Goal: Complete application form

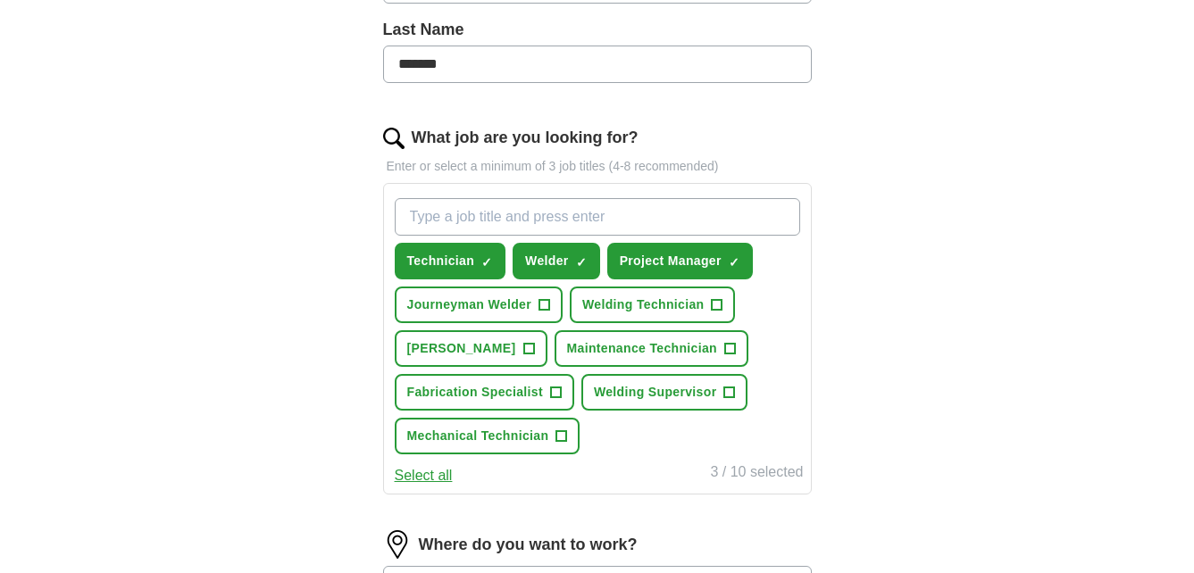
scroll to position [447, 0]
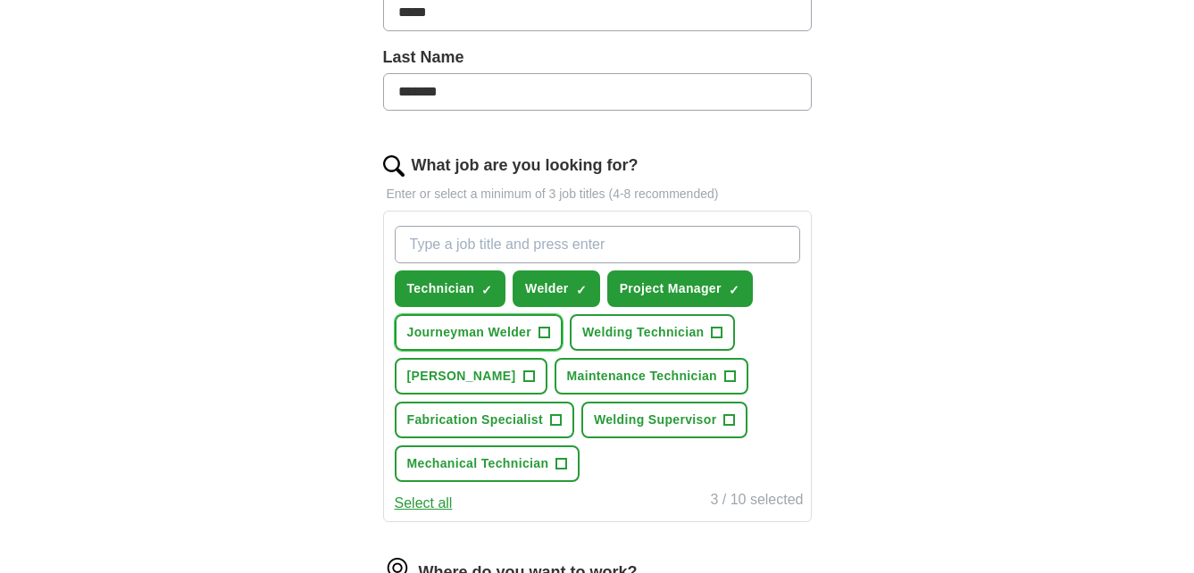
click at [545, 337] on span "+" at bounding box center [544, 333] width 11 height 14
click at [556, 426] on span "+" at bounding box center [555, 421] width 11 height 14
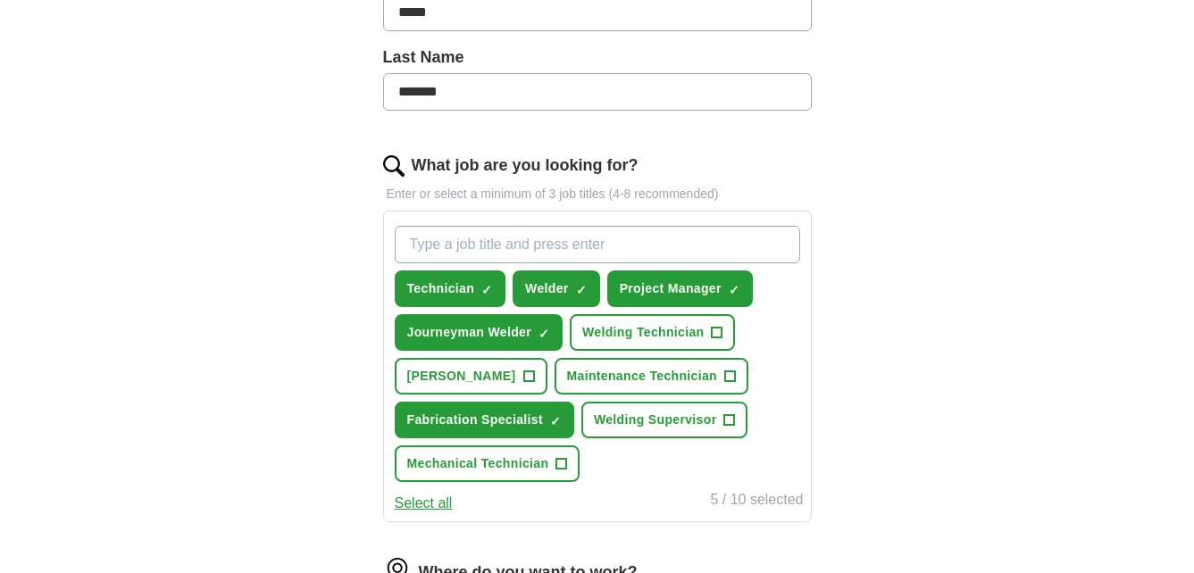
click at [440, 497] on button "Select all" at bounding box center [424, 503] width 58 height 21
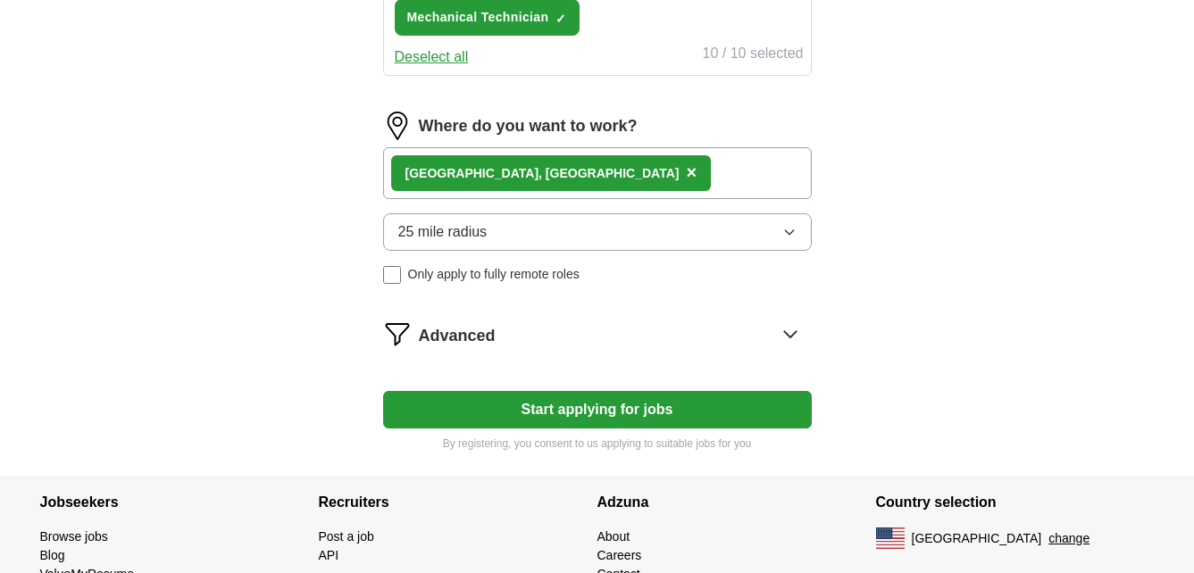
scroll to position [804, 0]
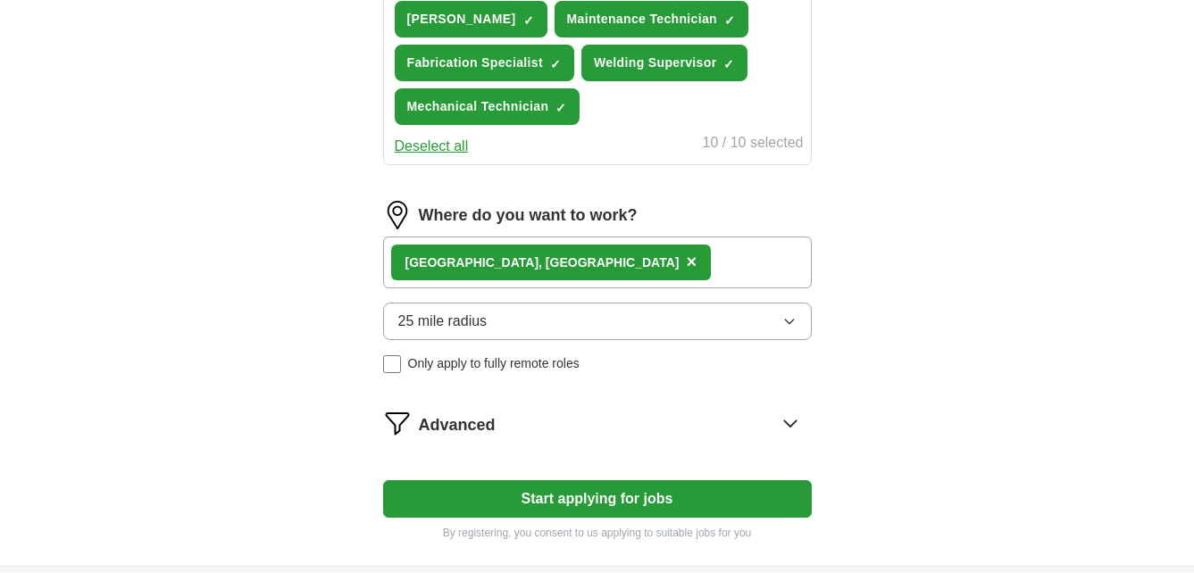
click at [606, 499] on button "Start applying for jobs" at bounding box center [597, 500] width 429 height 38
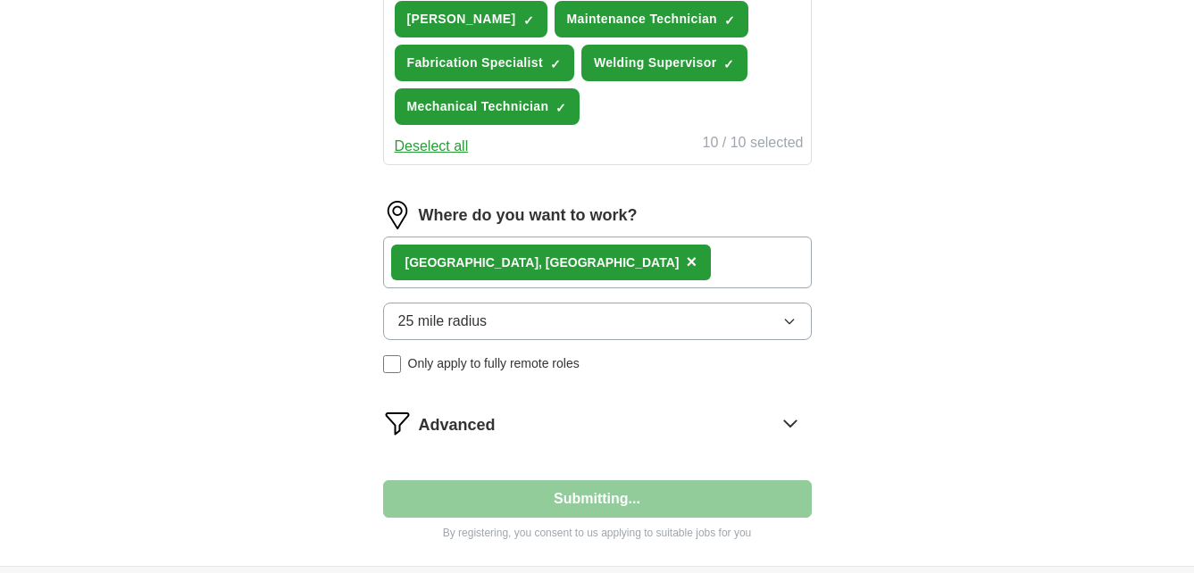
select select "**"
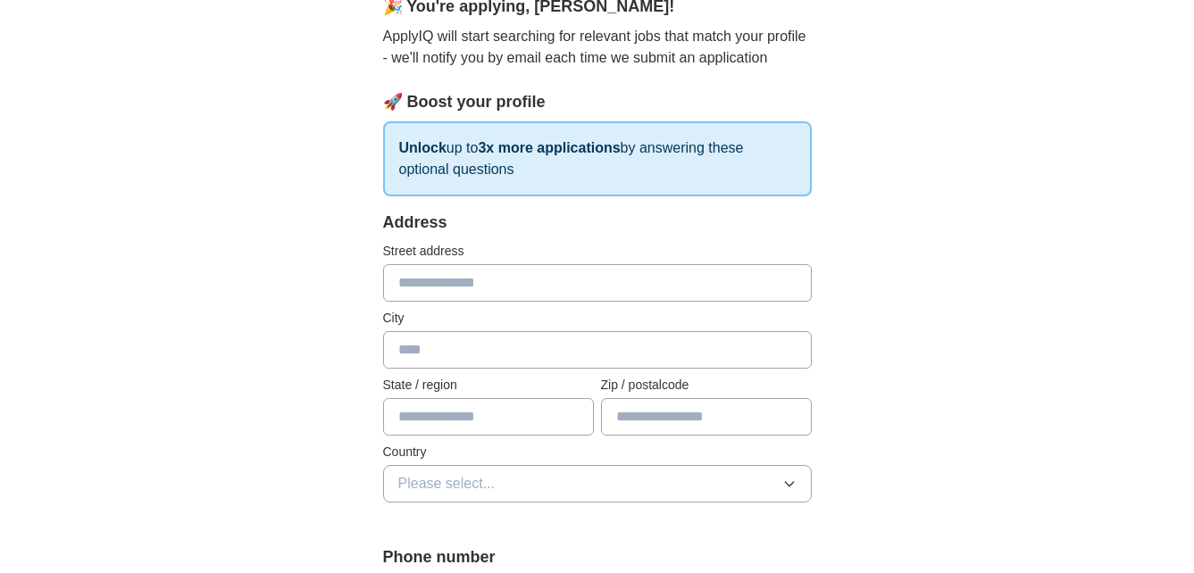
scroll to position [179, 0]
click at [531, 284] on input "text" at bounding box center [597, 282] width 429 height 38
type input "**********"
type input "*********"
type input "**"
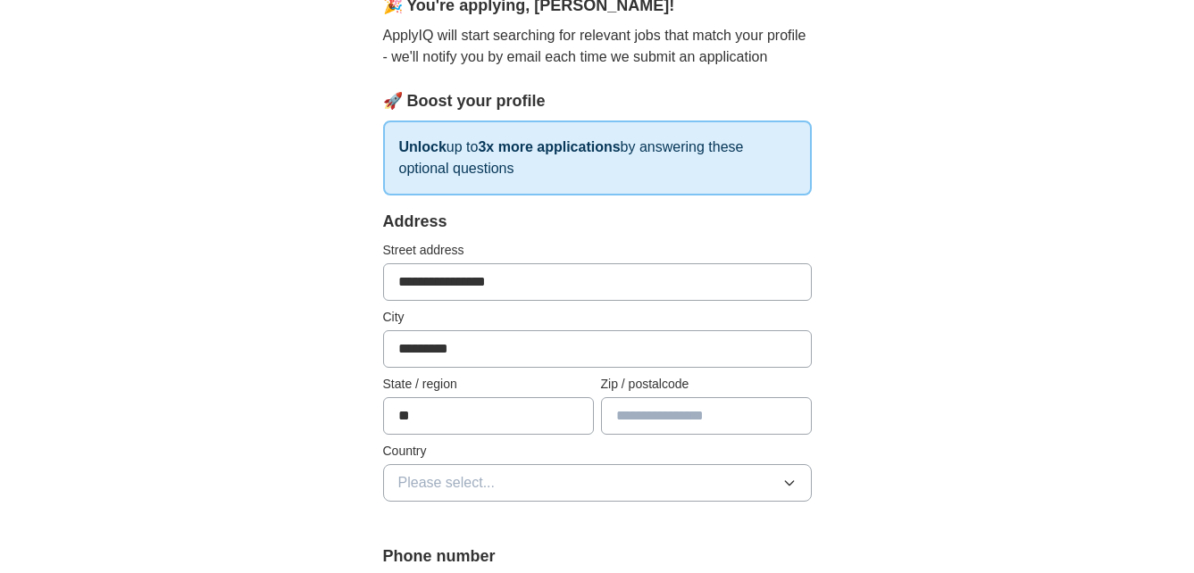
type input "*****"
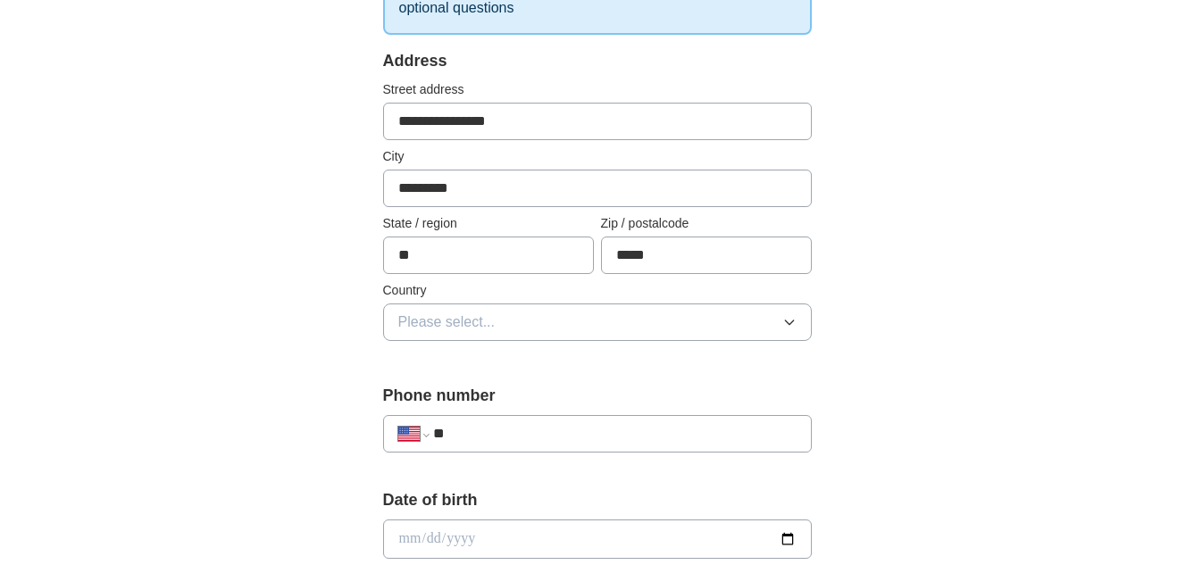
scroll to position [357, 0]
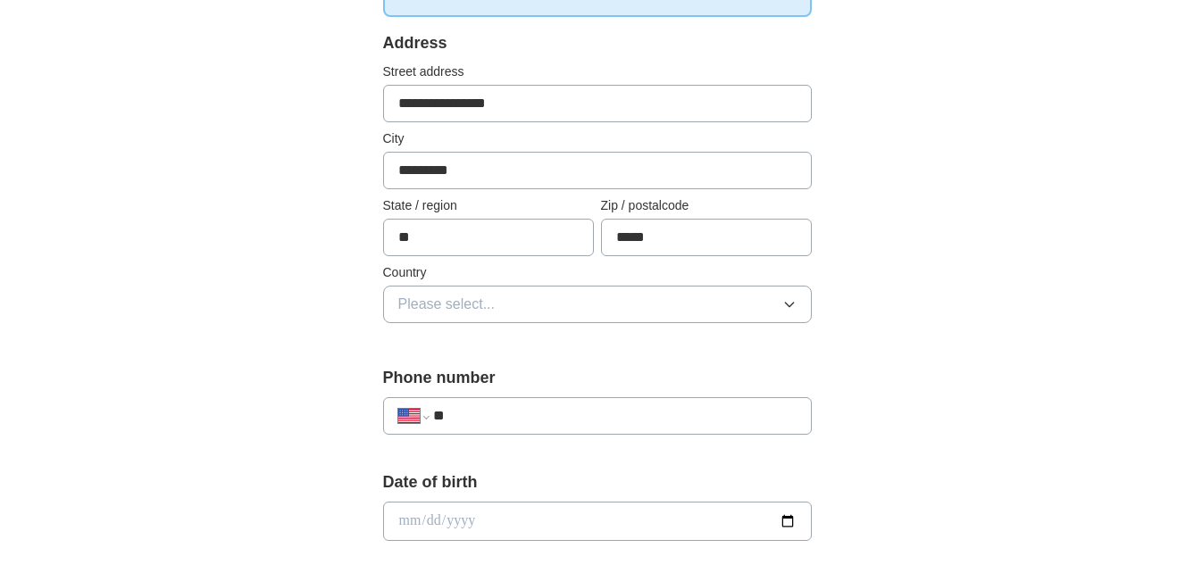
click at [796, 314] on button "Please select..." at bounding box center [597, 305] width 429 height 38
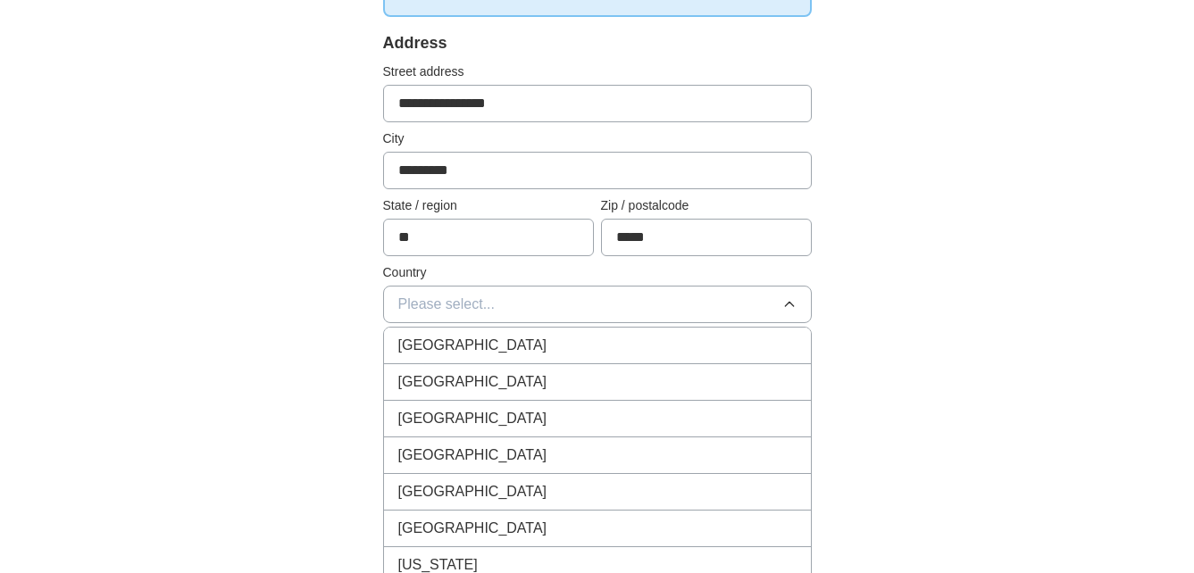
click at [672, 380] on div "[GEOGRAPHIC_DATA]" at bounding box center [597, 382] width 398 height 21
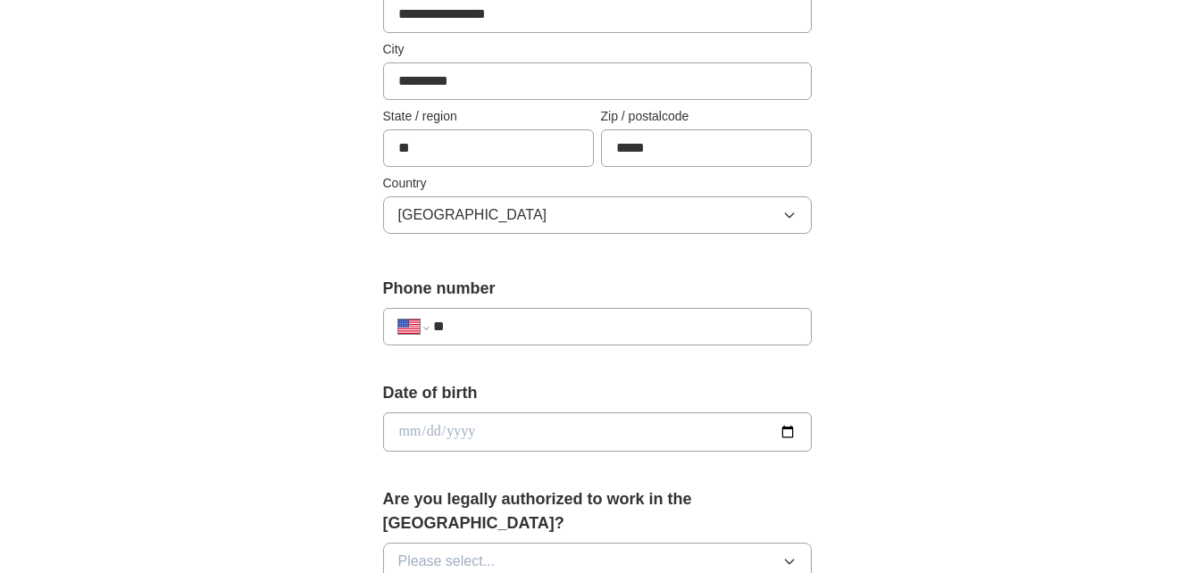
scroll to position [536, 0]
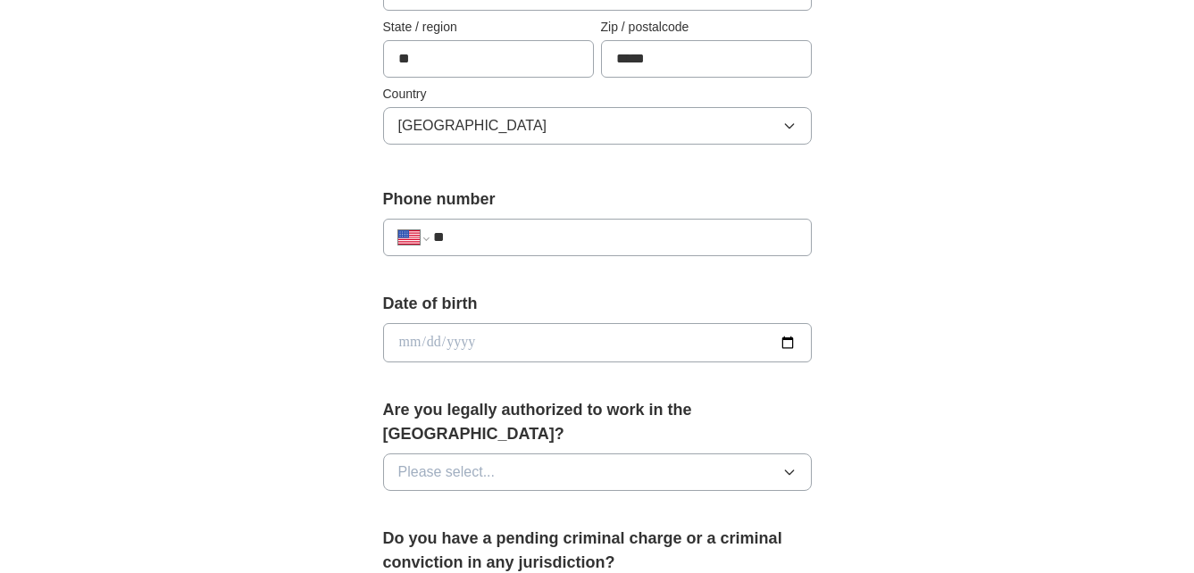
click at [536, 241] on input "**" at bounding box center [614, 237] width 363 height 21
type input "**********"
click at [557, 347] on input "date" at bounding box center [597, 342] width 429 height 39
type input "**********"
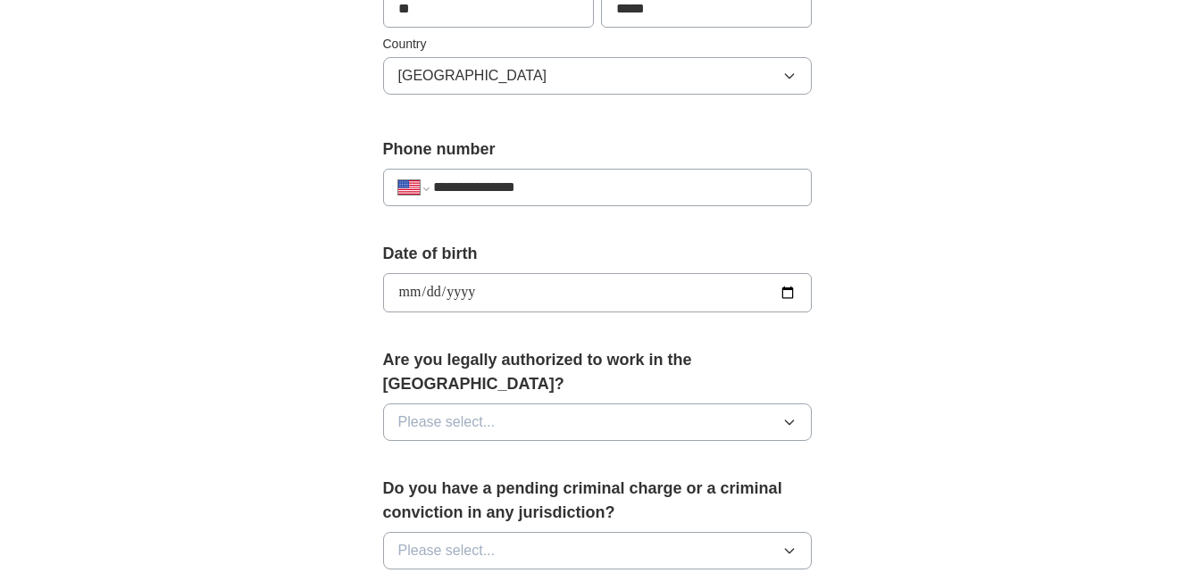
scroll to position [625, 0]
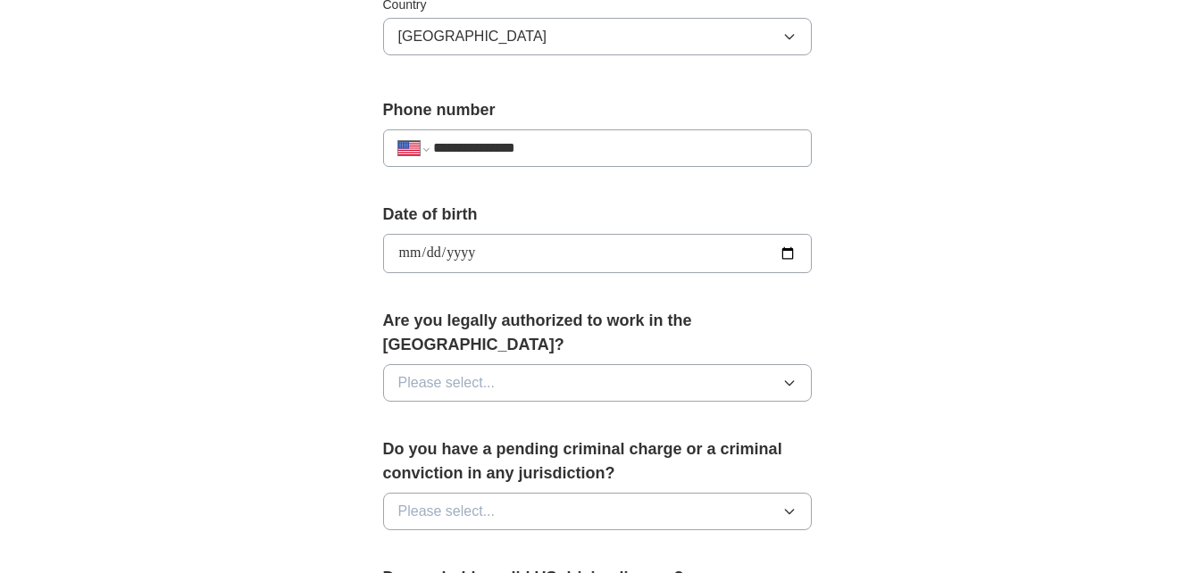
click at [607, 364] on button "Please select..." at bounding box center [597, 383] width 429 height 38
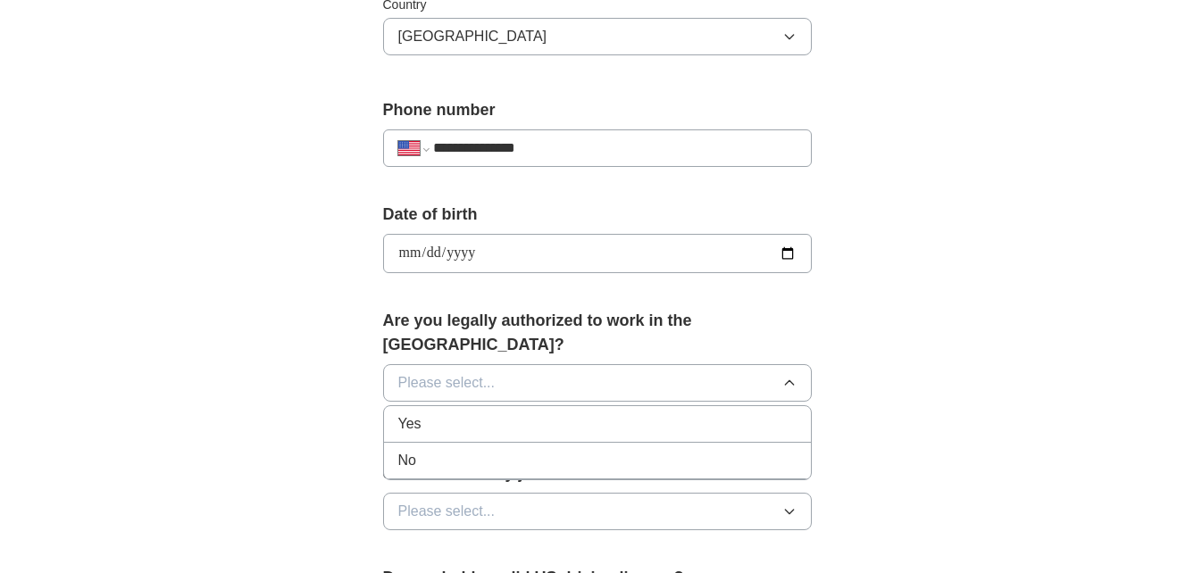
click at [525, 414] on div "Yes" at bounding box center [597, 424] width 398 height 21
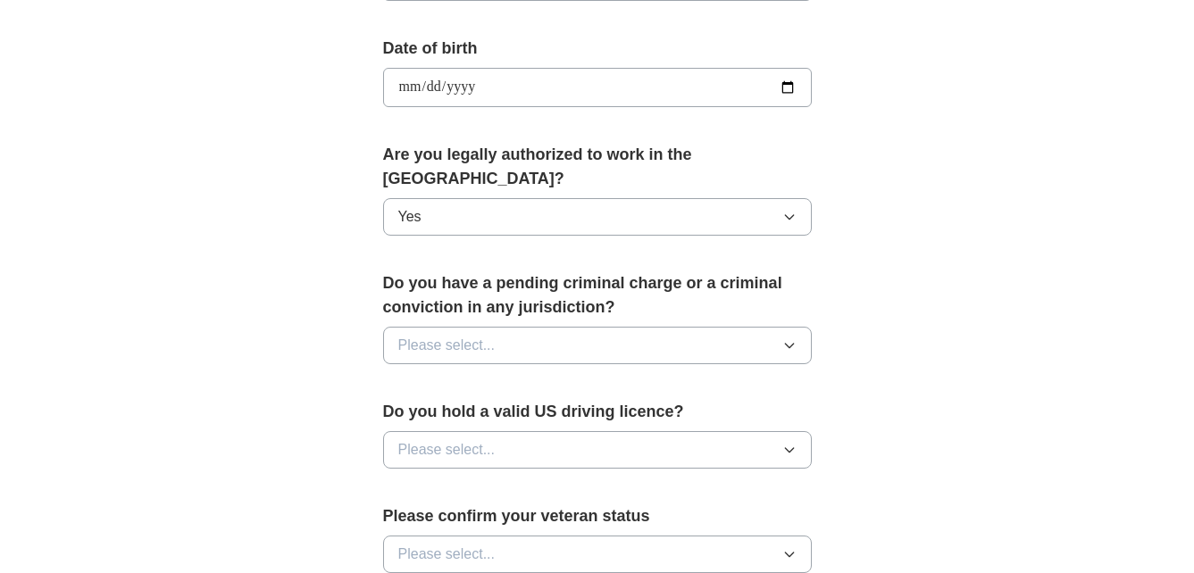
scroll to position [804, 0]
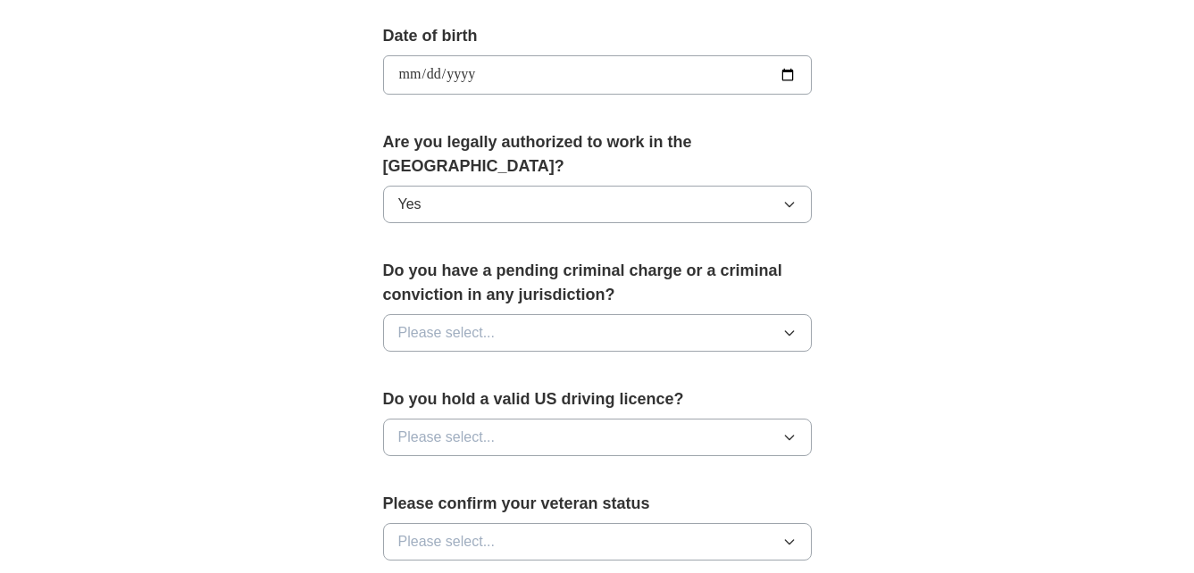
click at [597, 314] on button "Please select..." at bounding box center [597, 333] width 429 height 38
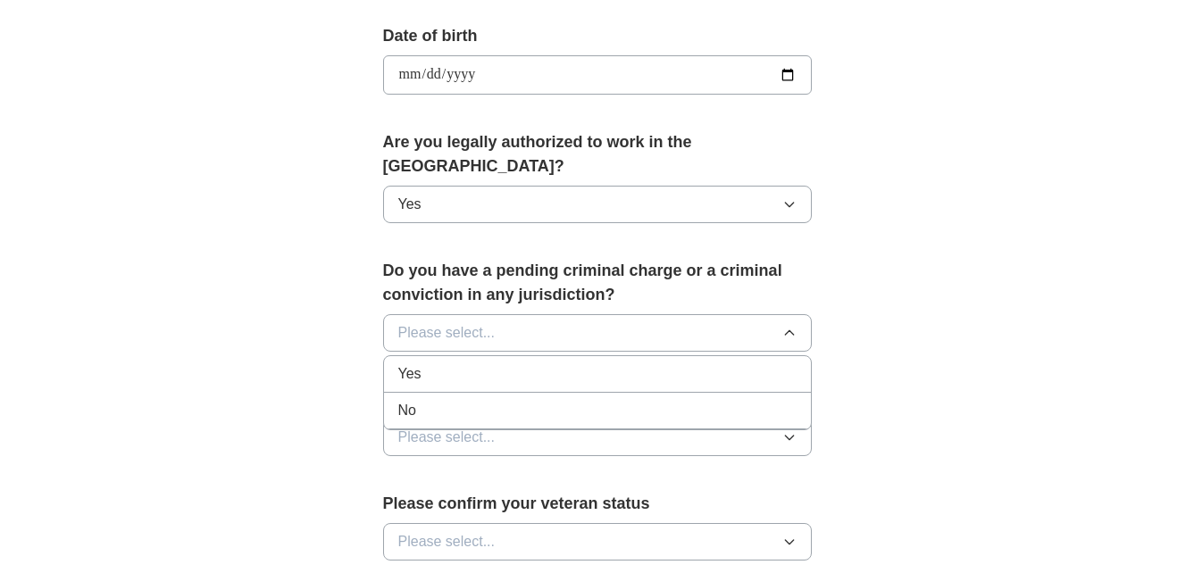
click at [548, 400] on div "No" at bounding box center [597, 410] width 398 height 21
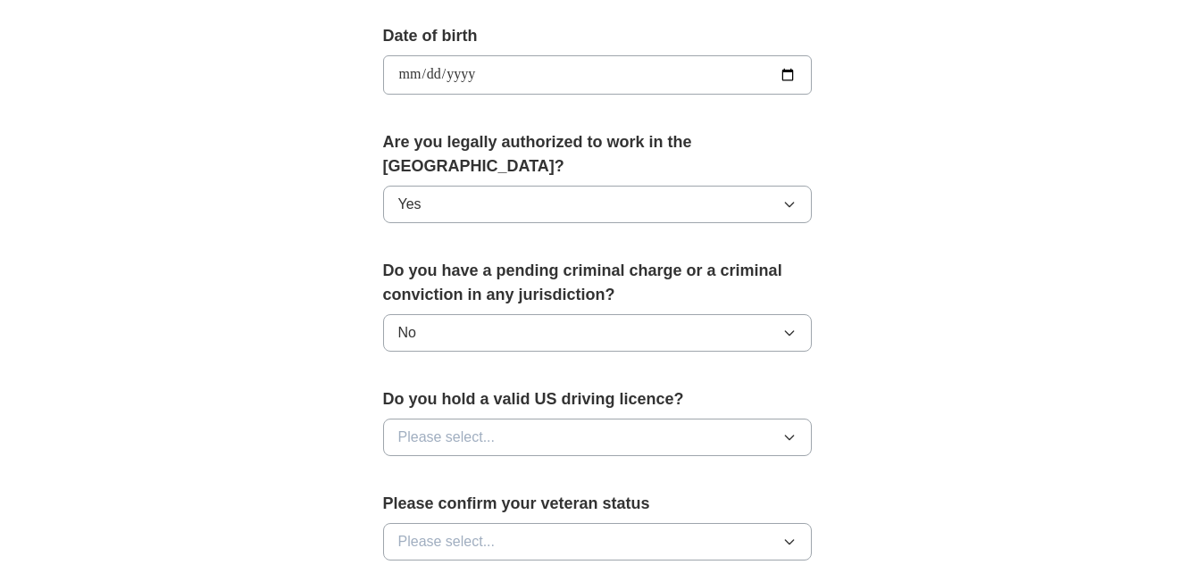
click at [554, 419] on button "Please select..." at bounding box center [597, 438] width 429 height 38
click at [508, 468] on div "Yes" at bounding box center [597, 478] width 398 height 21
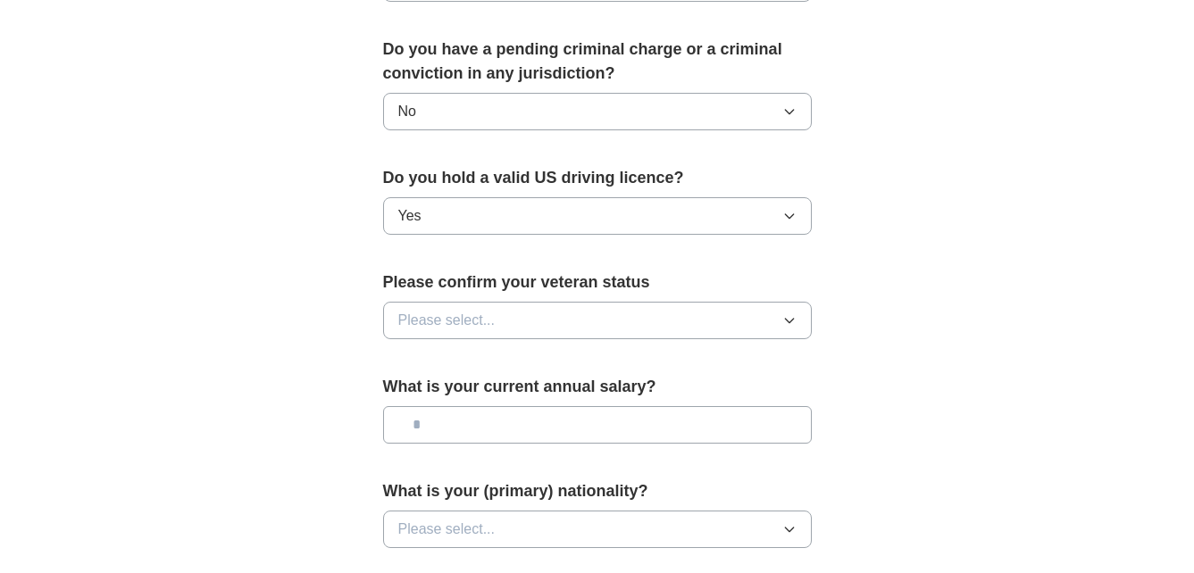
scroll to position [1072, 0]
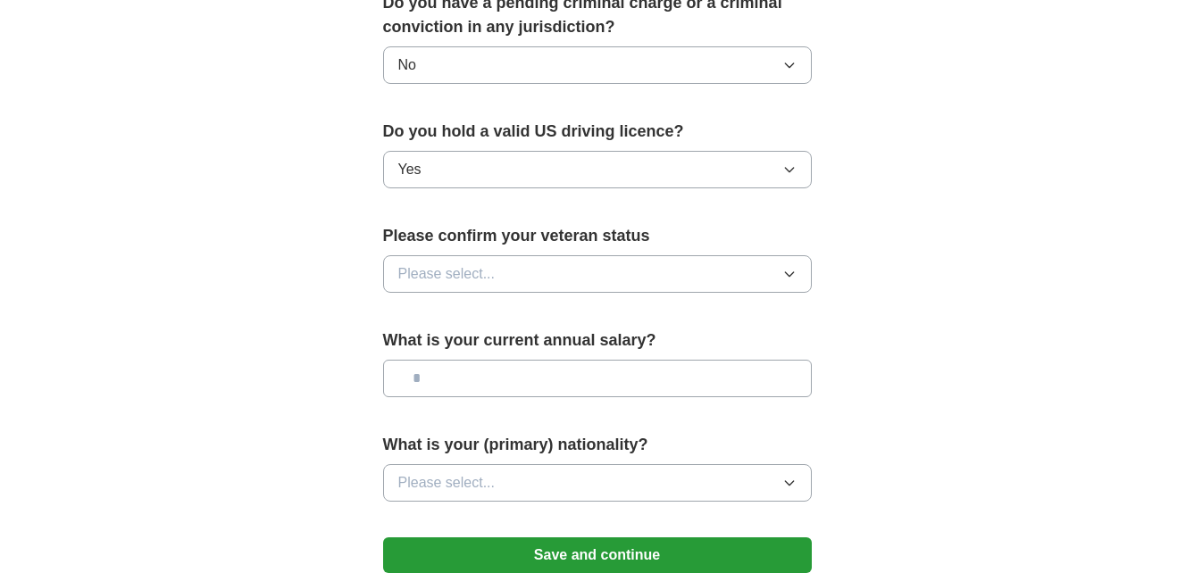
click at [515, 255] on button "Please select..." at bounding box center [597, 274] width 429 height 38
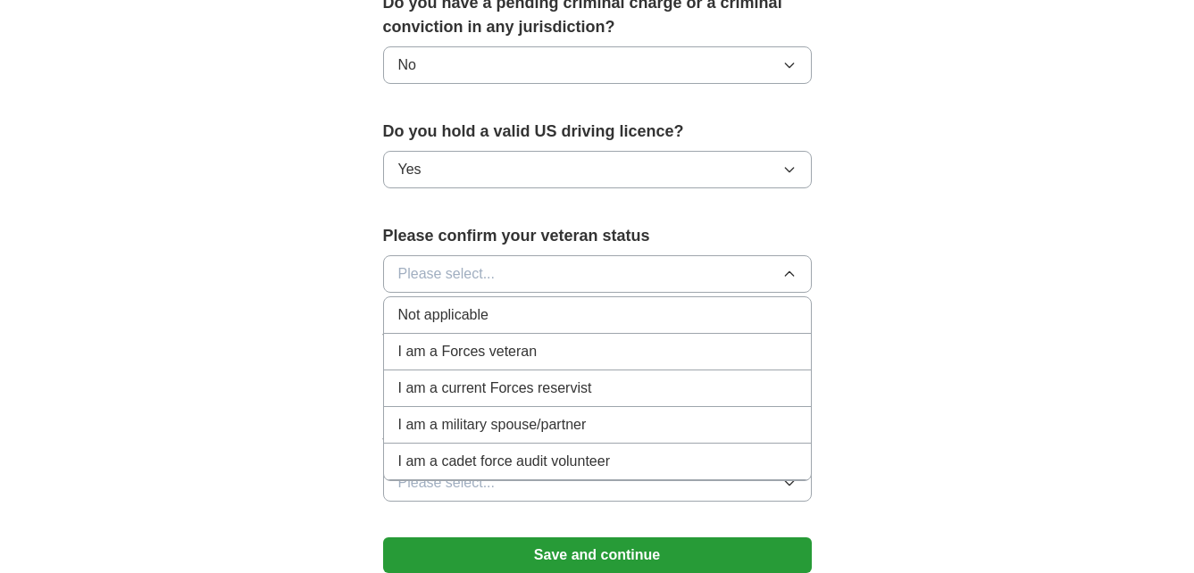
click at [502, 305] on div "Not applicable" at bounding box center [597, 315] width 398 height 21
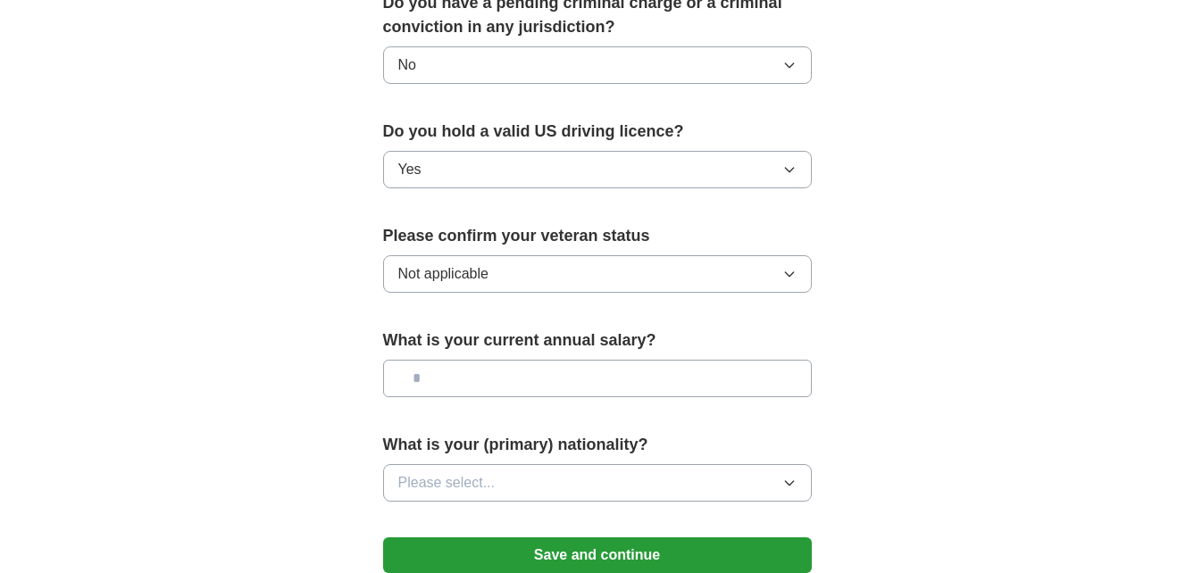
click at [484, 360] on input "text" at bounding box center [597, 379] width 429 height 38
type input "*******"
click at [761, 464] on button "Please select..." at bounding box center [597, 483] width 429 height 38
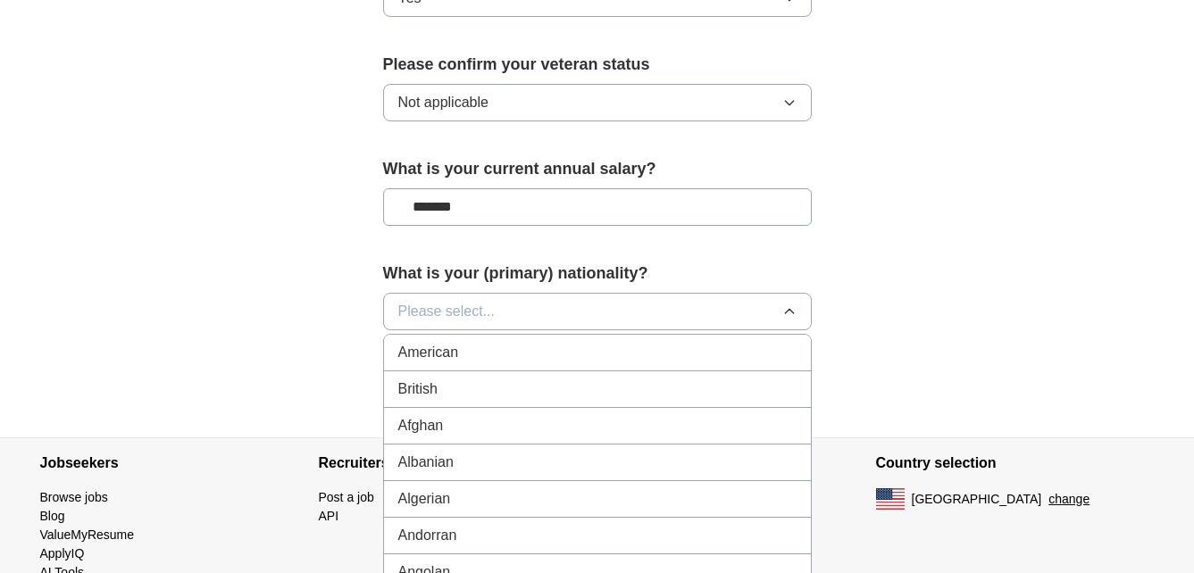
scroll to position [1250, 0]
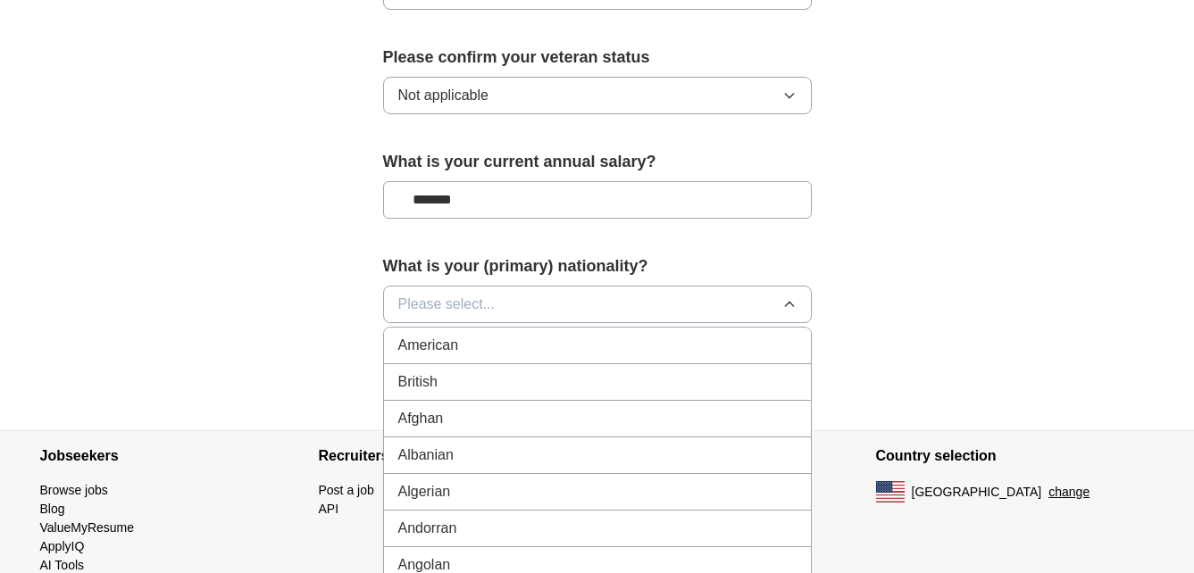
click at [502, 335] on div "American" at bounding box center [597, 345] width 398 height 21
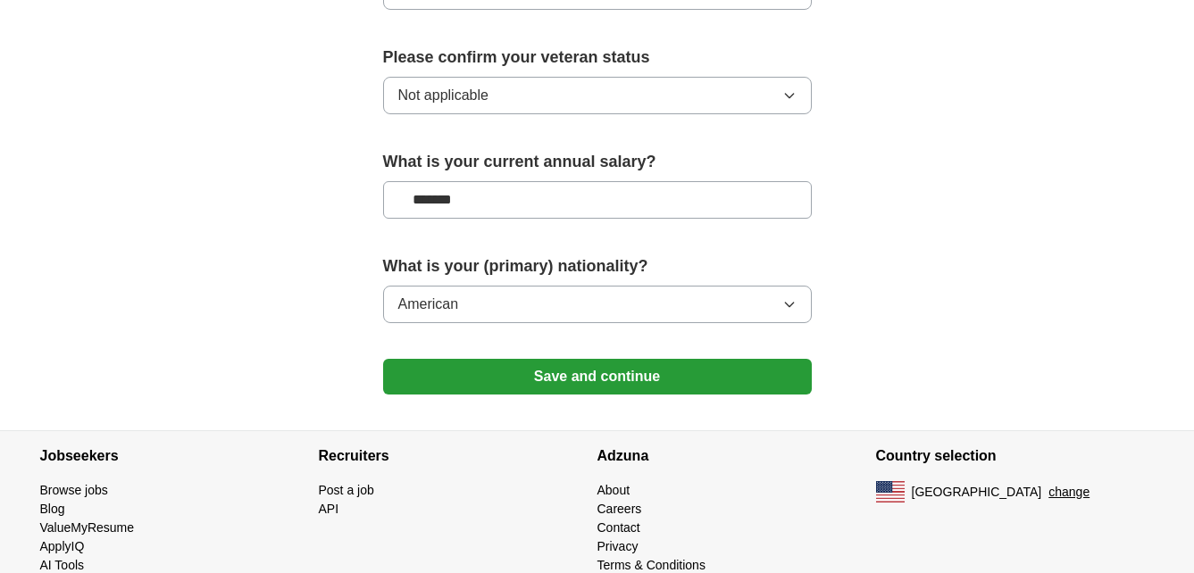
click at [610, 359] on button "Save and continue" at bounding box center [597, 377] width 429 height 36
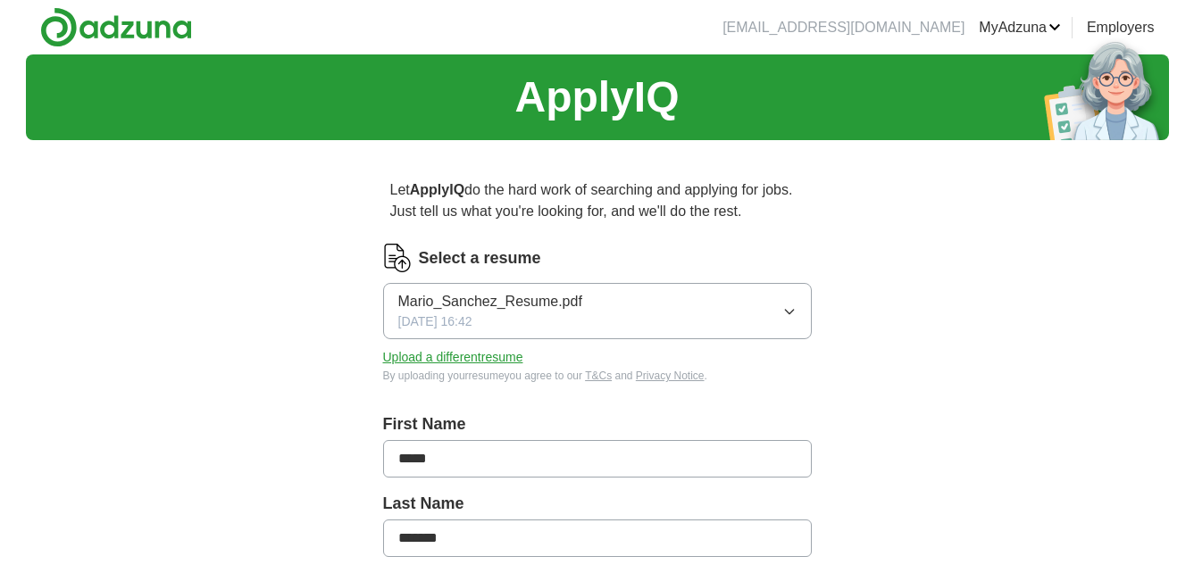
click at [794, 317] on icon "button" at bounding box center [789, 312] width 14 height 14
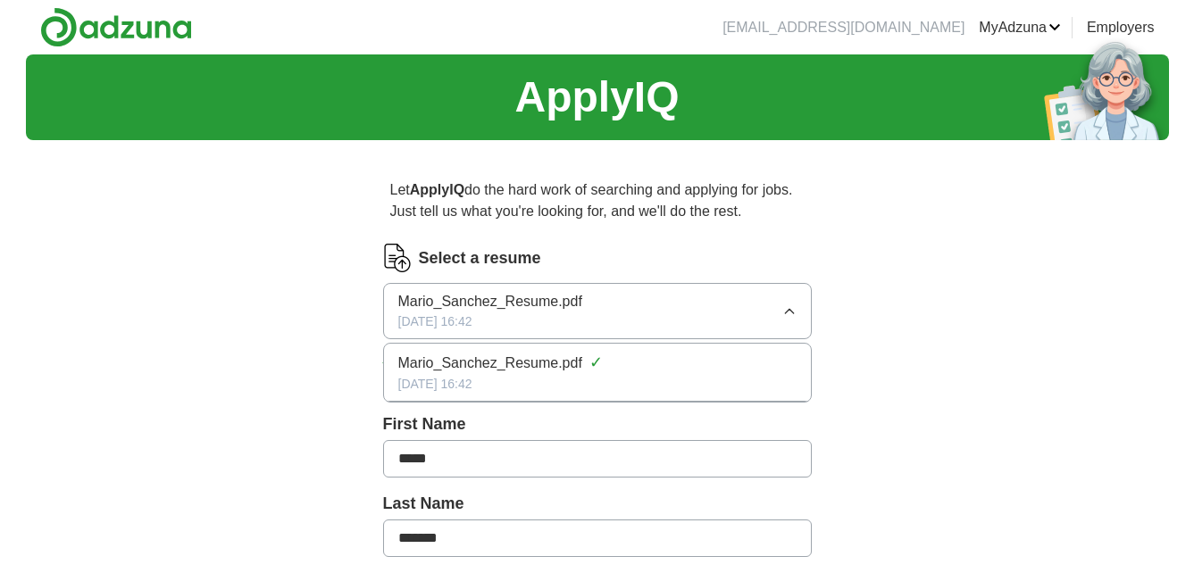
click at [794, 317] on icon "button" at bounding box center [789, 312] width 14 height 14
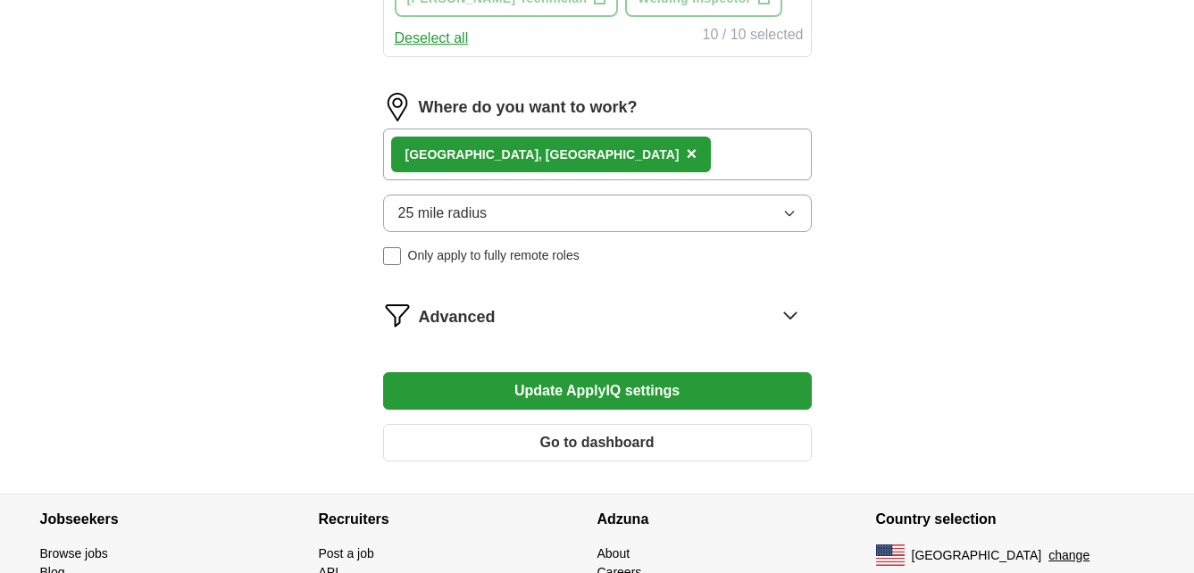
scroll to position [1057, 0]
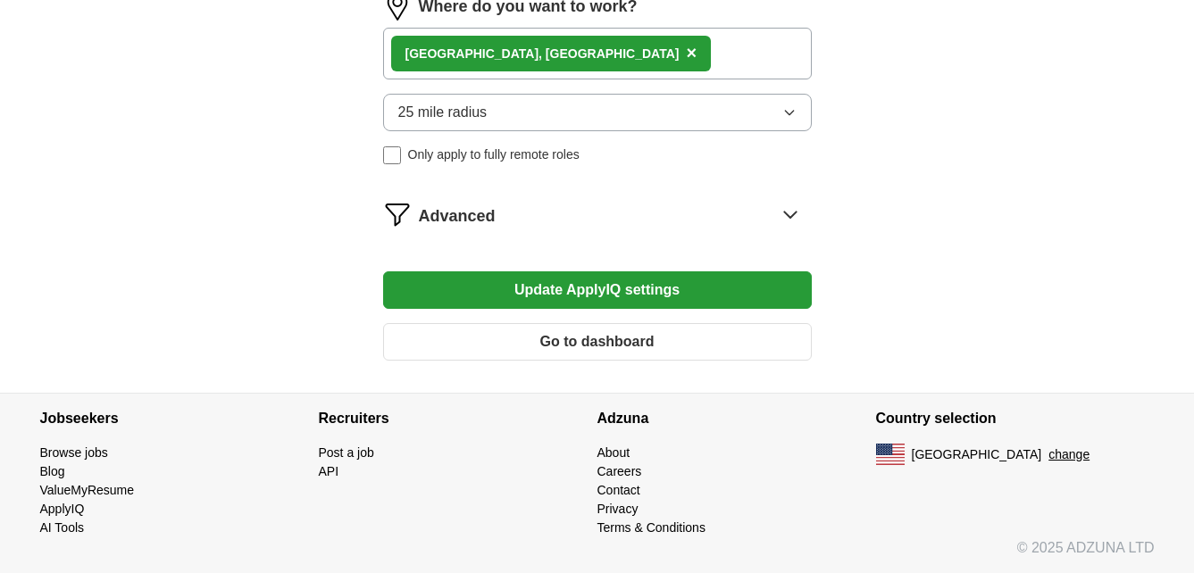
click at [787, 221] on icon at bounding box center [790, 214] width 29 height 29
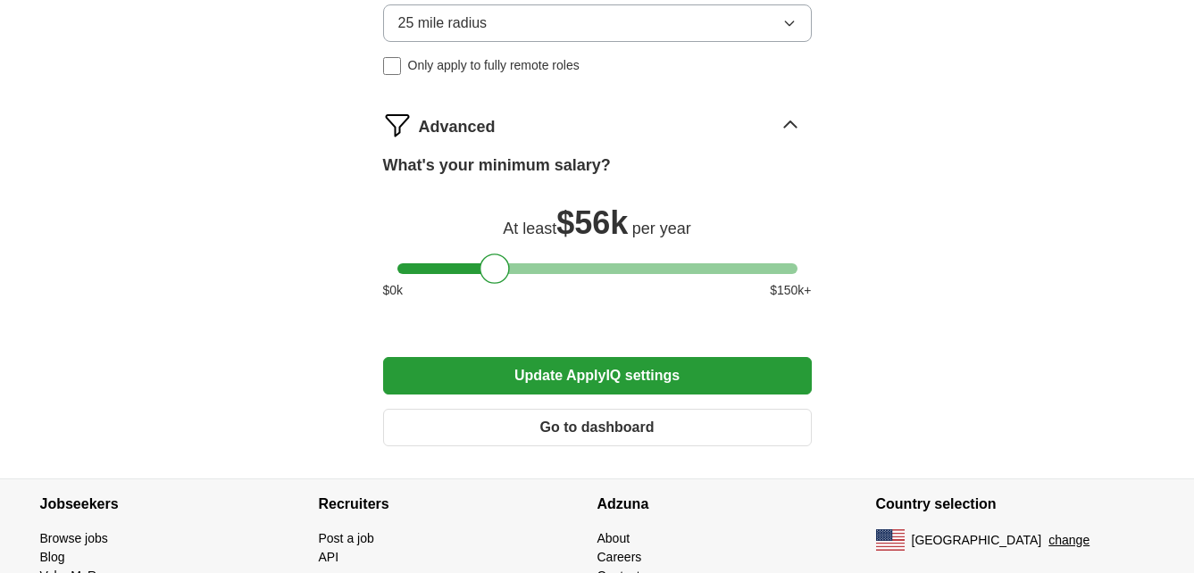
scroll to position [1232, 0]
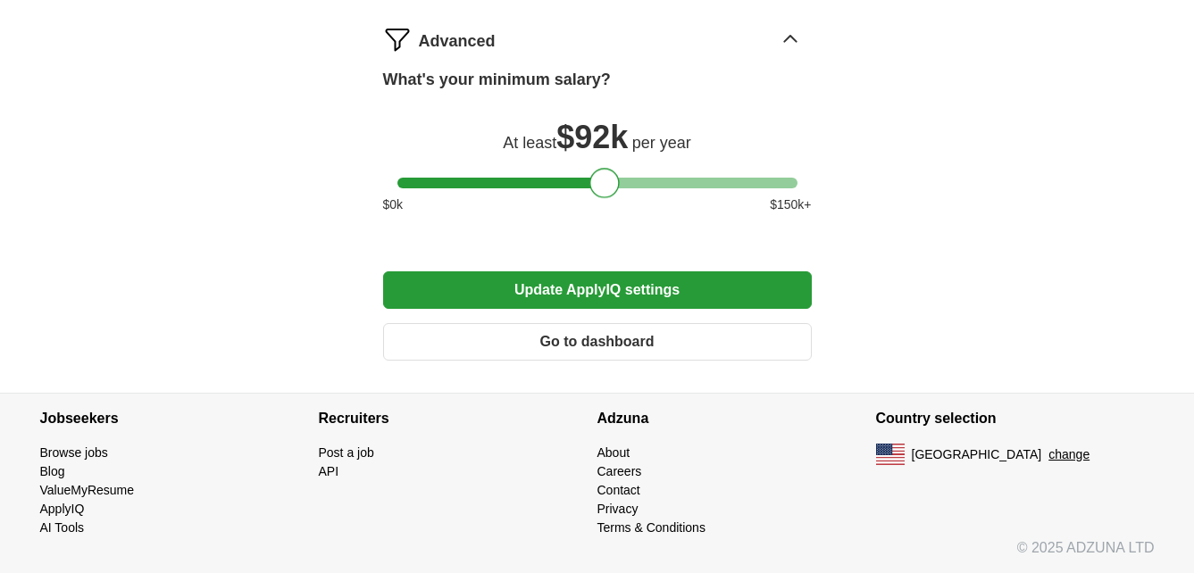
drag, startPoint x: 488, startPoint y: 186, endPoint x: 597, endPoint y: 199, distance: 109.8
click at [597, 199] on div "What's your minimum salary? At least $ 92k per year $ 0 k $ 150 k+" at bounding box center [597, 148] width 429 height 161
click at [686, 345] on button "Go to dashboard" at bounding box center [597, 342] width 429 height 38
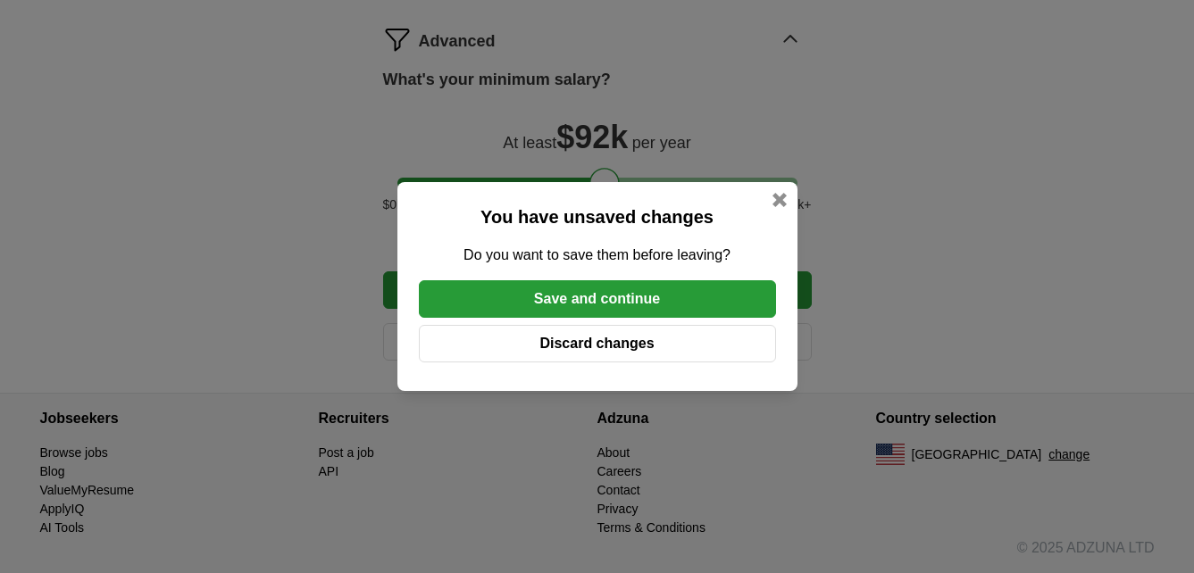
click at [660, 302] on button "Save and continue" at bounding box center [597, 299] width 357 height 38
